Goal: Information Seeking & Learning: Learn about a topic

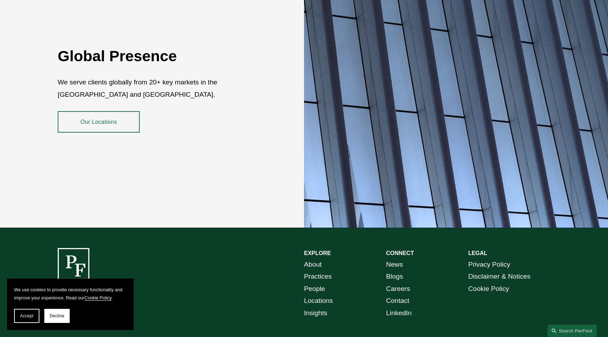
scroll to position [1272, 0]
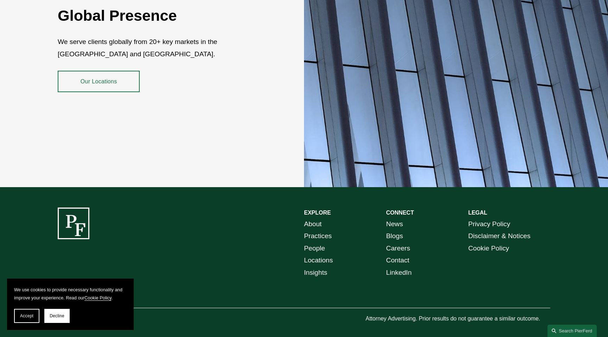
click at [312, 218] on link "About" at bounding box center [313, 224] width 18 height 12
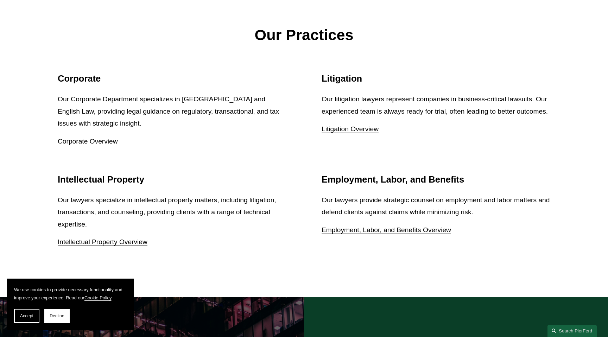
scroll to position [906, 0]
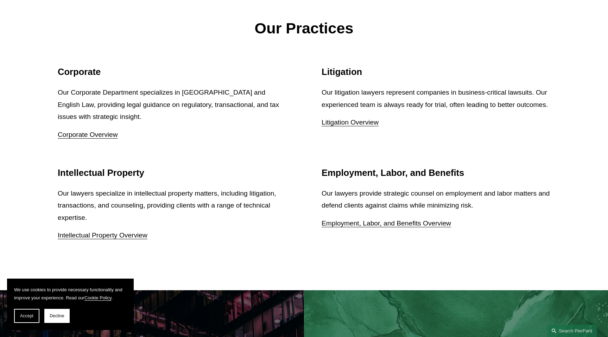
click at [101, 134] on link "Corporate Overview" at bounding box center [88, 134] width 60 height 7
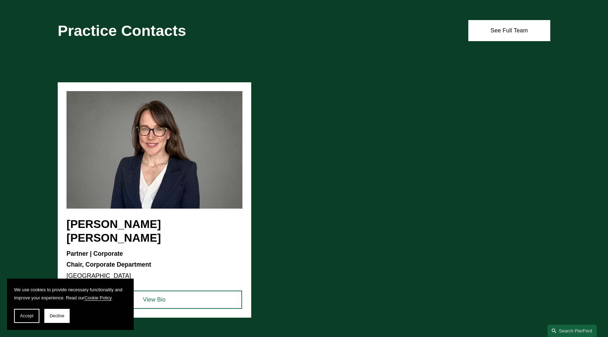
scroll to position [456, 0]
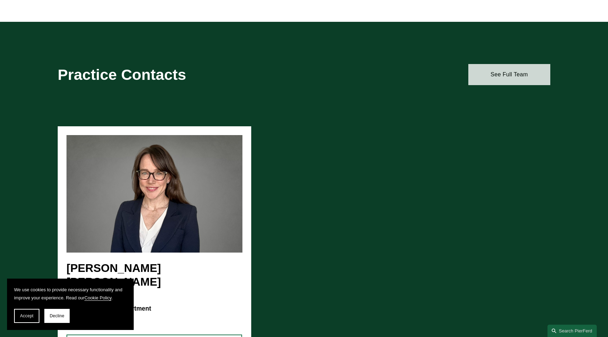
click at [504, 74] on link "See Full Team" at bounding box center [509, 74] width 82 height 21
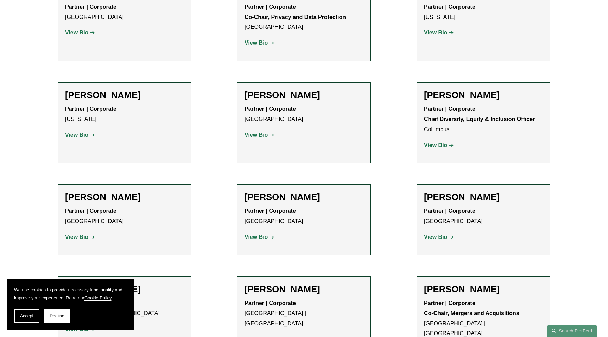
scroll to position [641, 0]
